Goal: Information Seeking & Learning: Learn about a topic

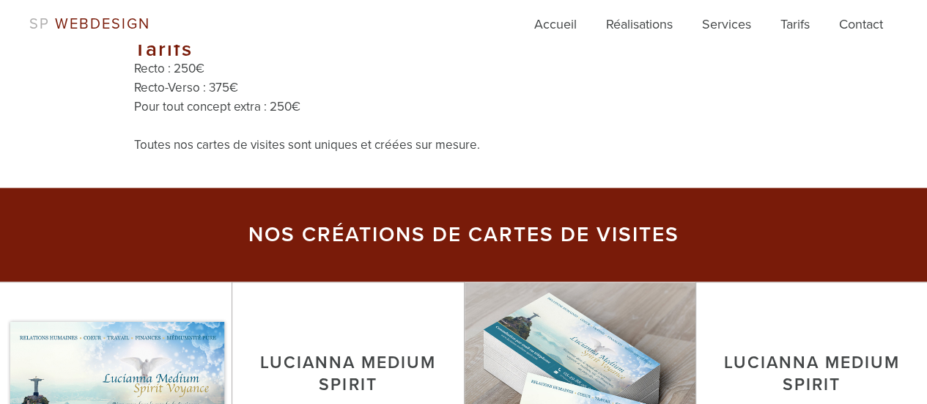
scroll to position [952, 0]
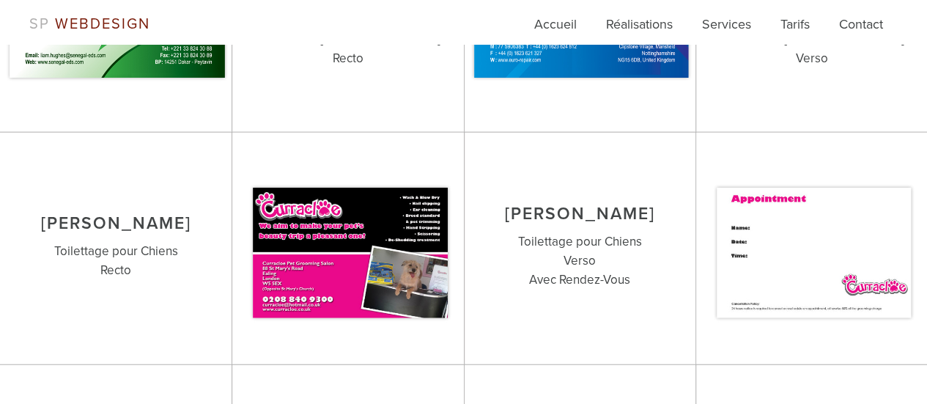
scroll to position [1905, 0]
